Goal: Find specific page/section: Find specific page/section

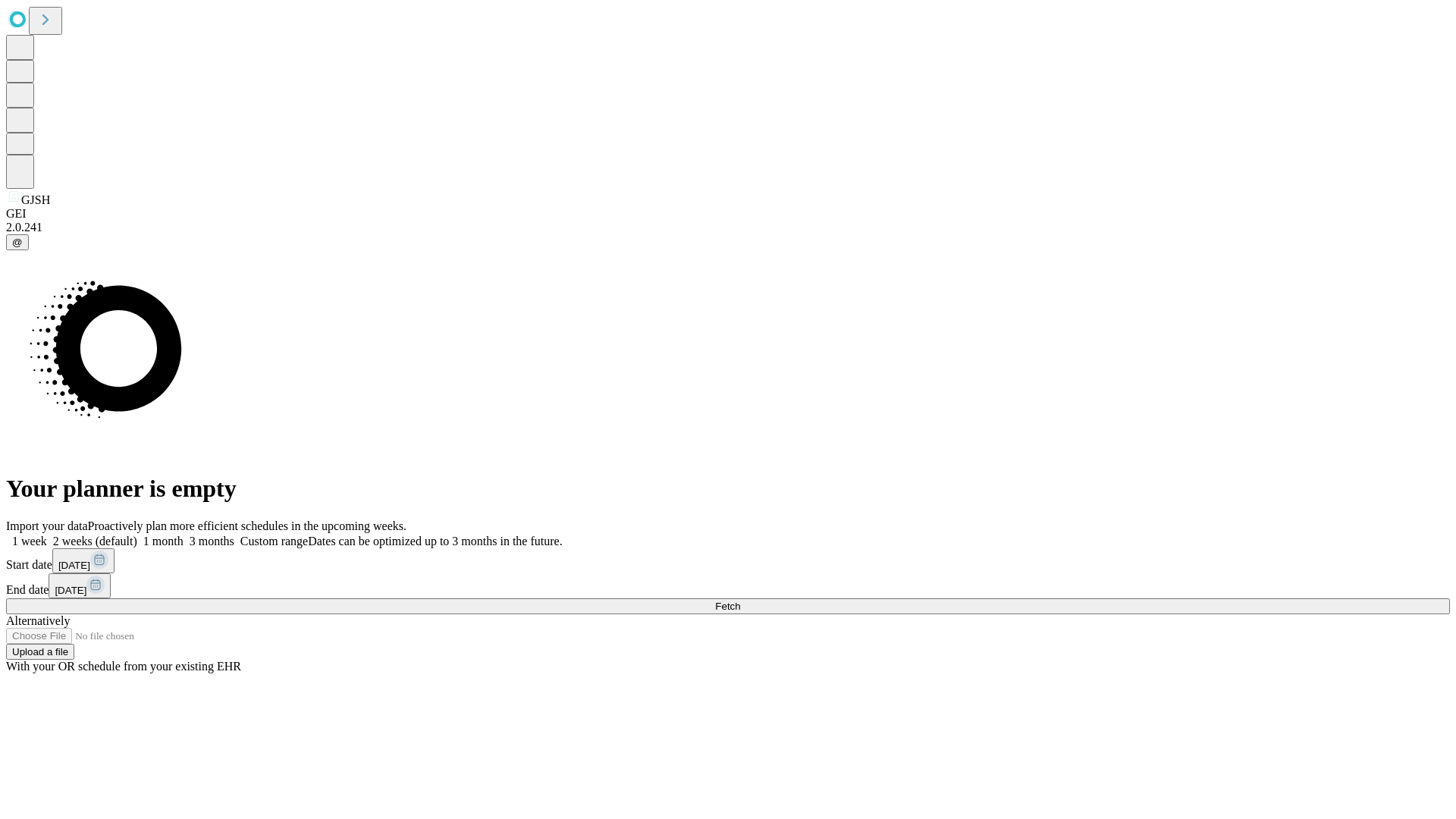
click at [740, 600] on span "Fetch" at bounding box center [727, 606] width 25 height 11
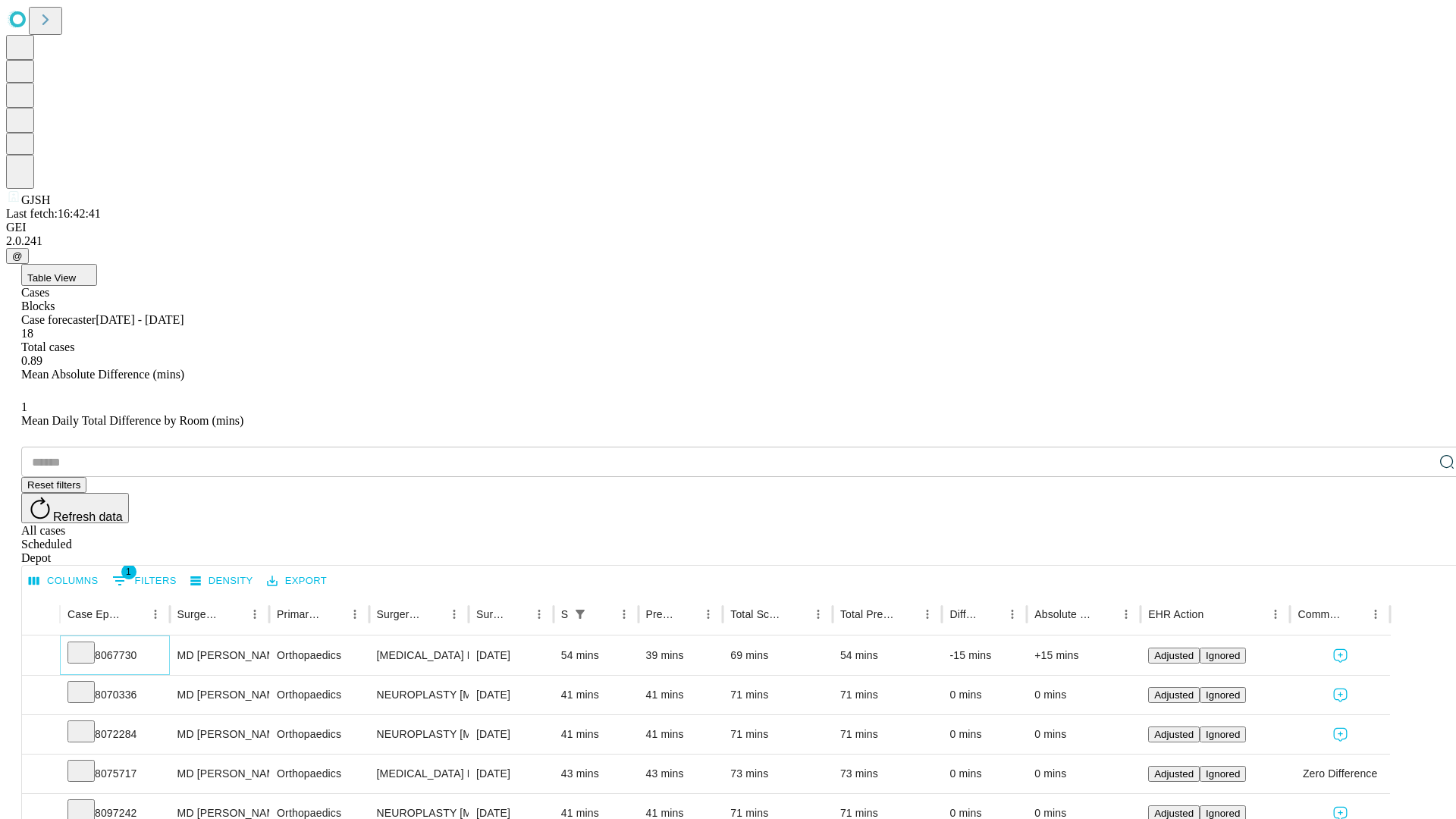
click at [89, 643] on icon at bounding box center [81, 651] width 16 height 16
